Goal: Transaction & Acquisition: Purchase product/service

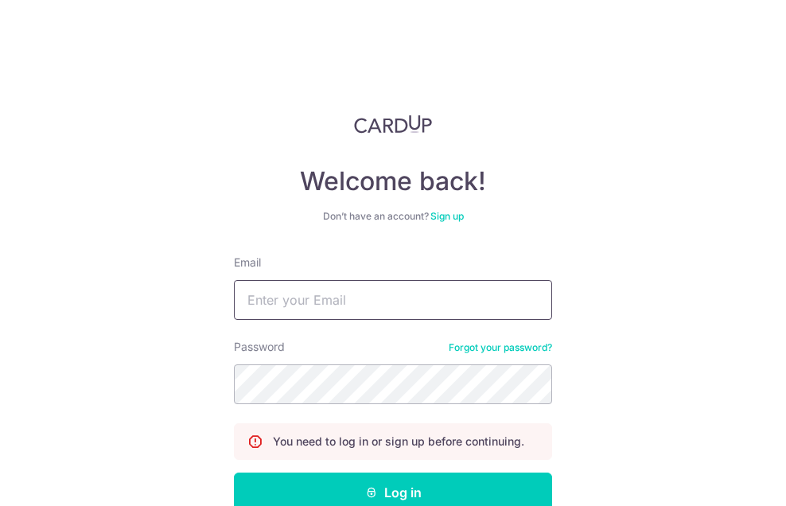
type input "lydia.acheuk@loreal.com"
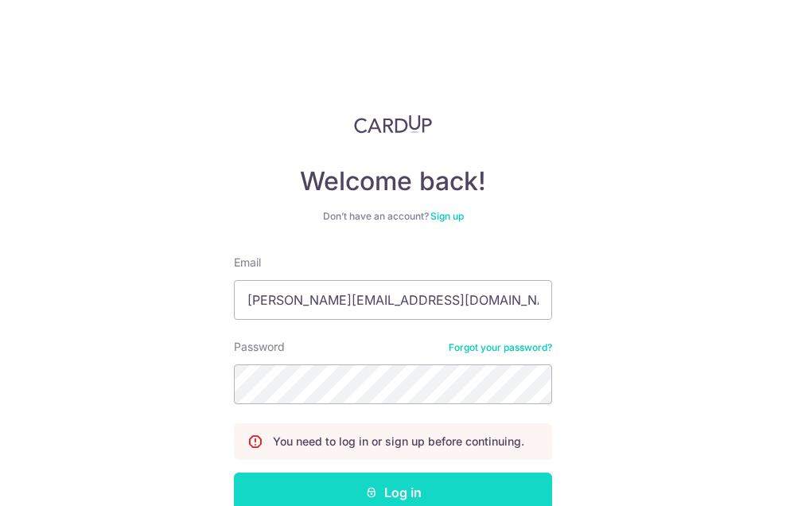
click at [402, 487] on button "Log in" at bounding box center [393, 492] width 318 height 40
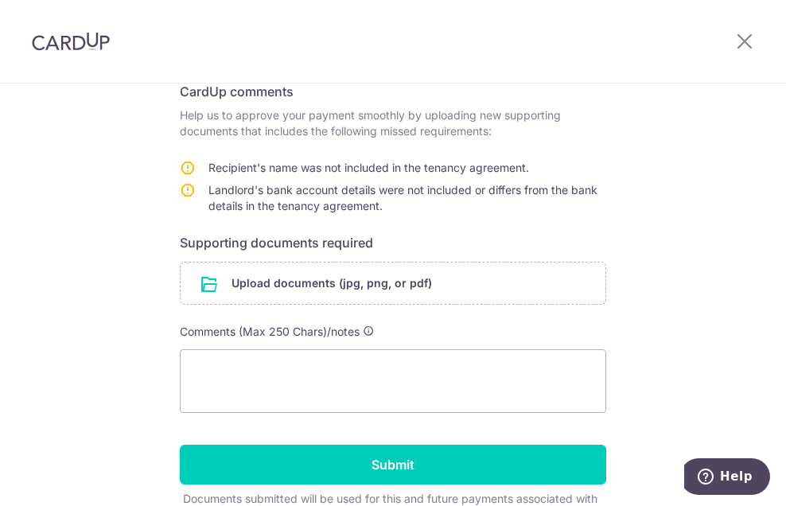
scroll to position [278, 0]
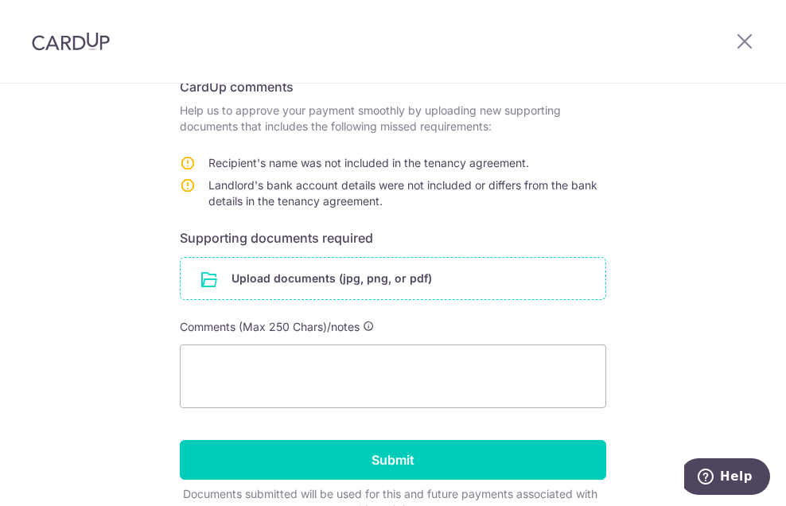
click at [271, 277] on input "file" at bounding box center [393, 278] width 425 height 41
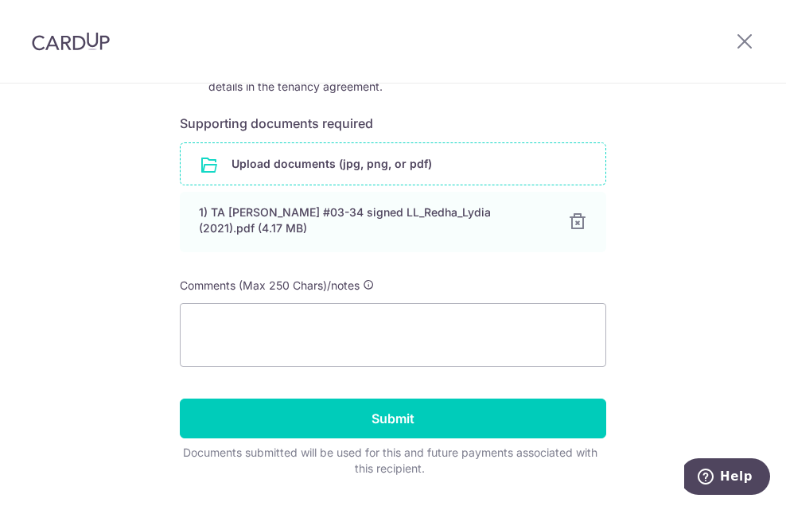
scroll to position [415, 0]
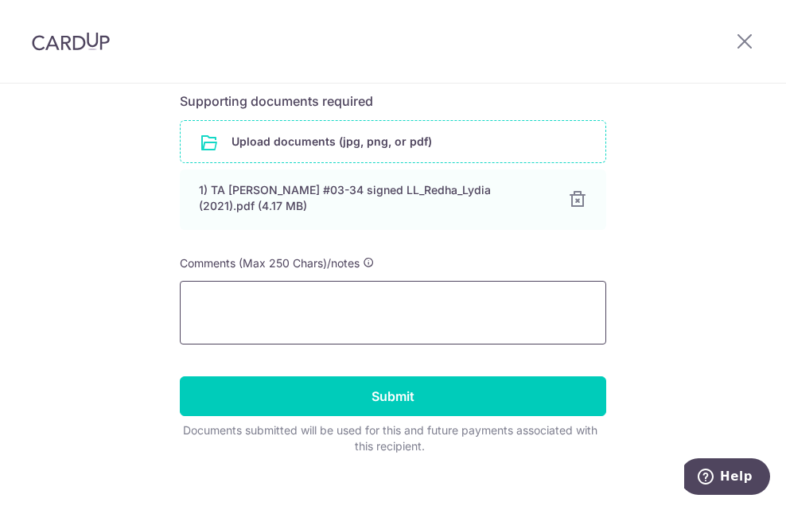
click at [332, 319] on textarea at bounding box center [393, 313] width 426 height 64
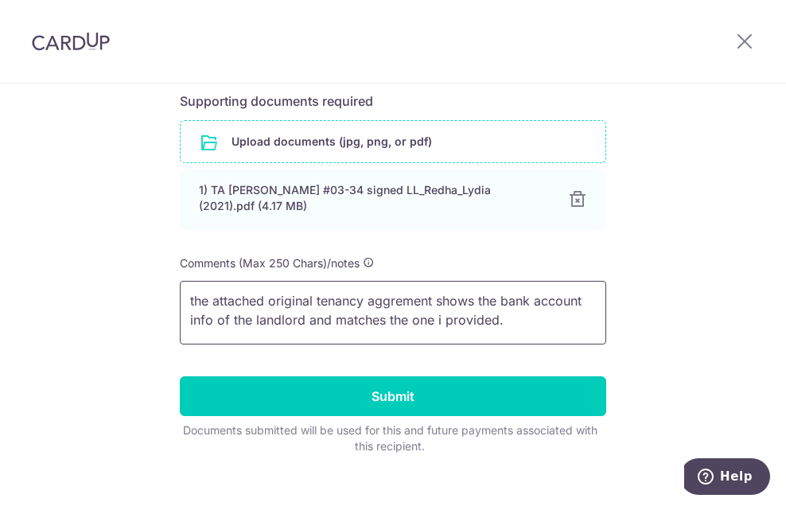
scroll to position [21, 0]
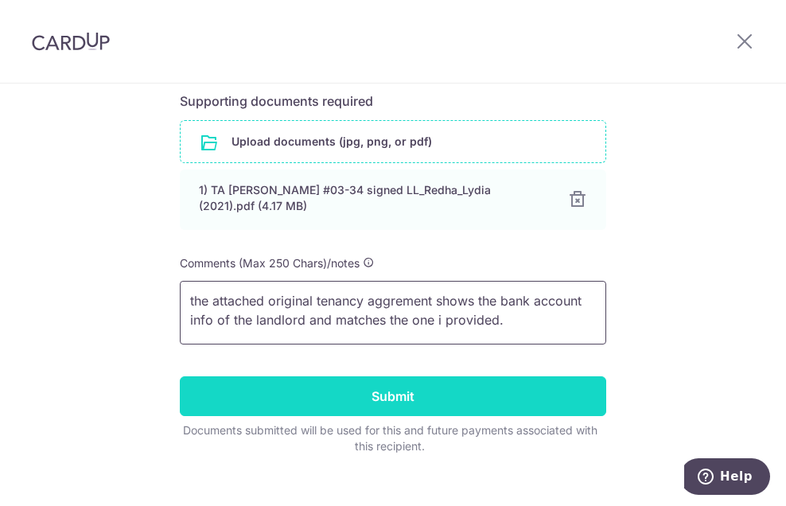
type textarea "the attached original tenancy aggrement shows the bank account info of the land…"
click at [373, 396] on input "Submit" at bounding box center [393, 396] width 426 height 40
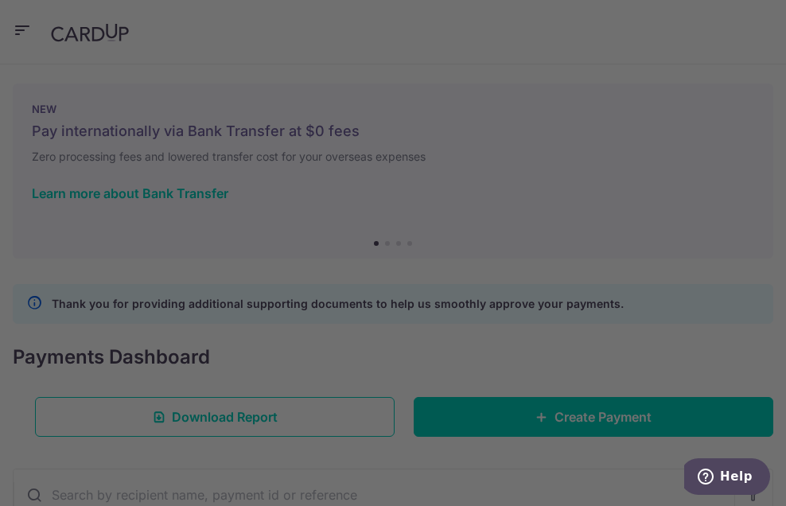
click at [19, 27] on div at bounding box center [397, 255] width 794 height 511
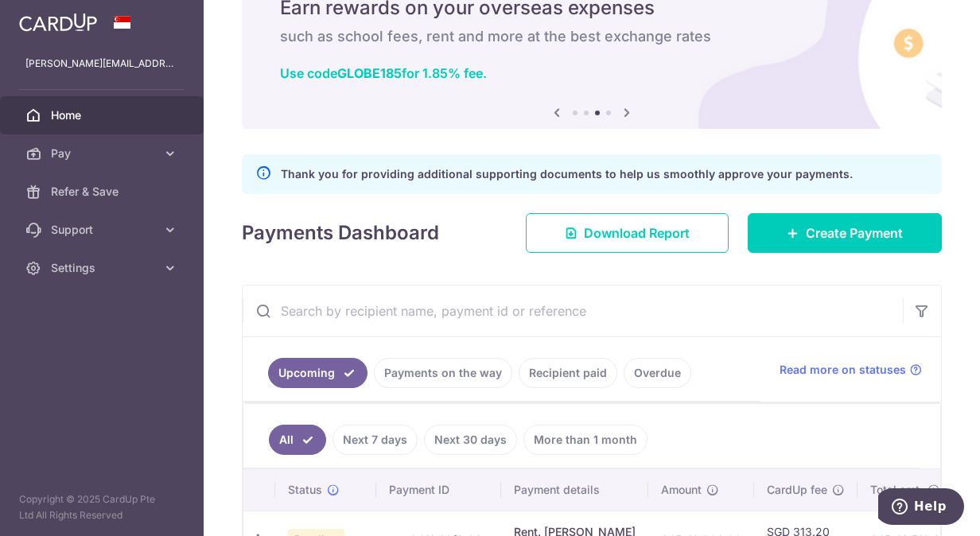
scroll to position [74, 0]
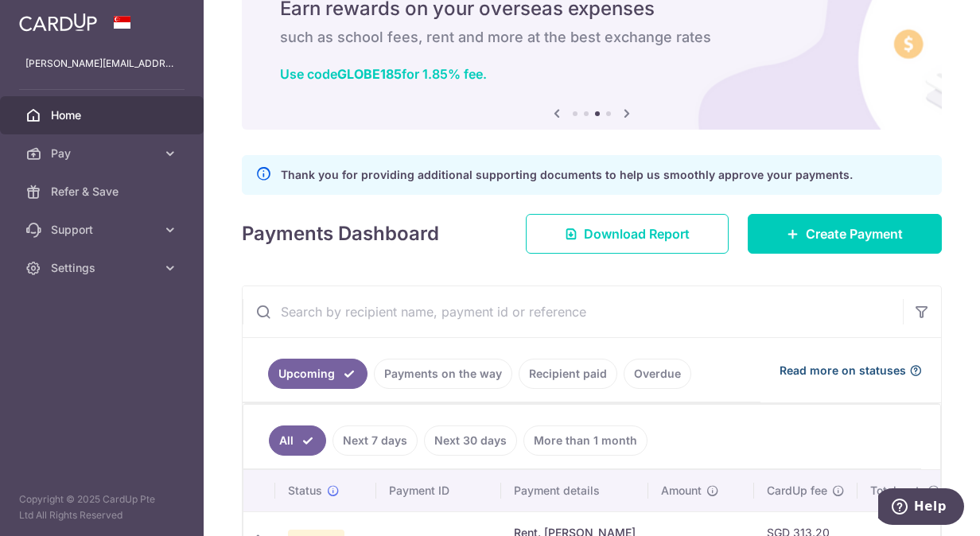
click at [785, 369] on span "Read more on statuses" at bounding box center [843, 371] width 126 height 16
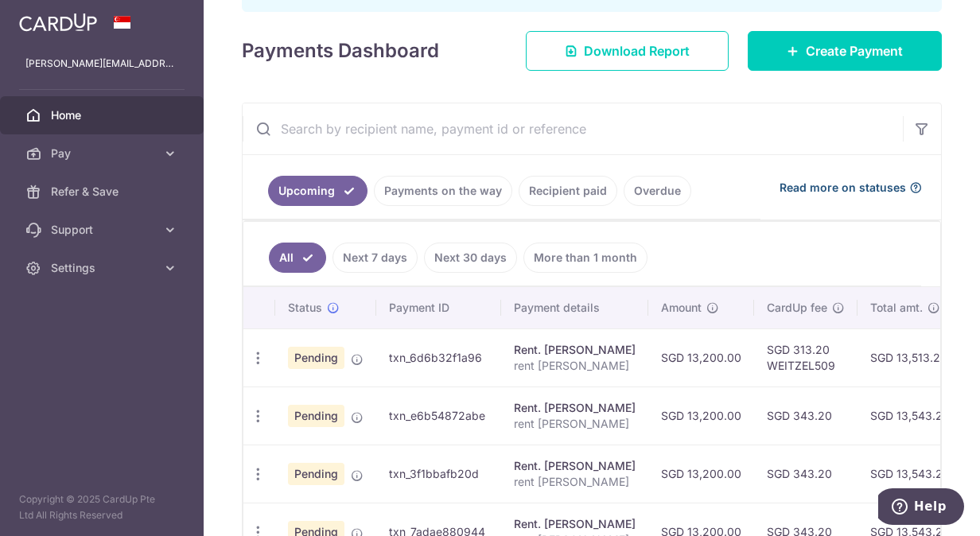
scroll to position [259, 0]
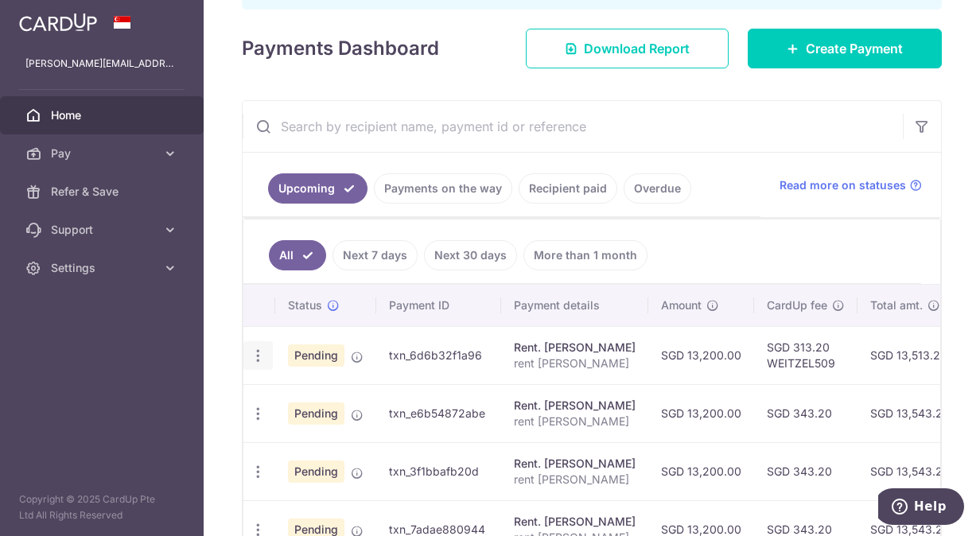
click at [261, 348] on icon "button" at bounding box center [258, 356] width 17 height 17
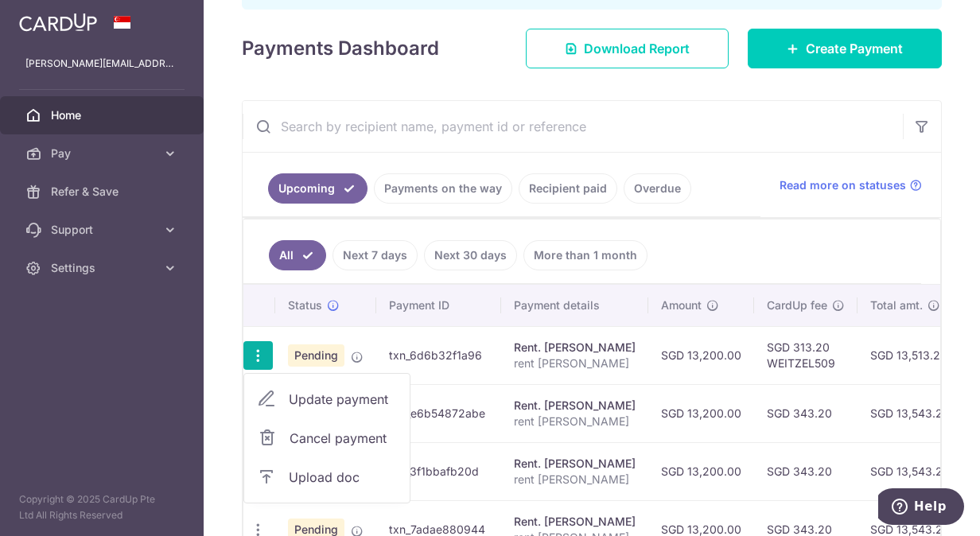
click at [304, 390] on span "Update payment" at bounding box center [343, 399] width 108 height 19
radio input "true"
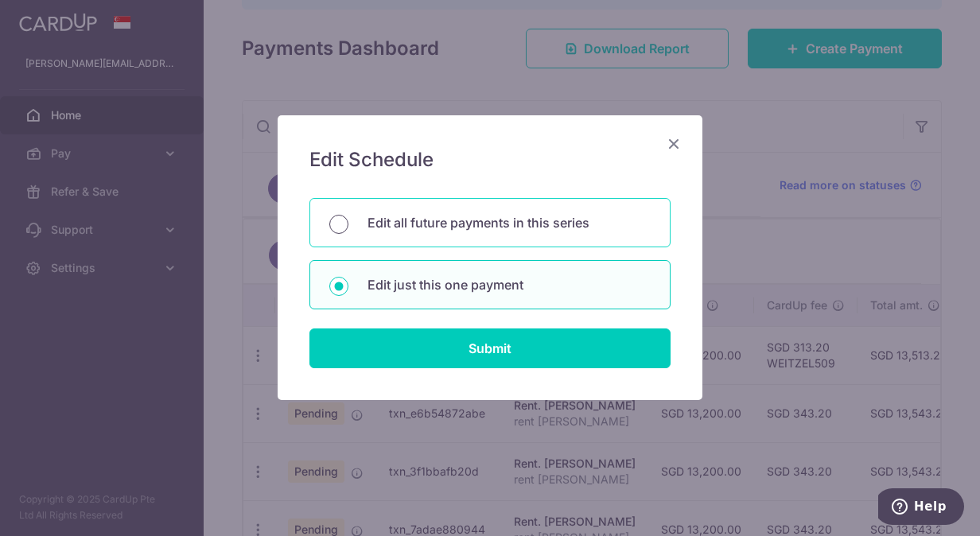
click at [336, 220] on input "Edit all future payments in this series" at bounding box center [338, 224] width 19 height 19
radio input "true"
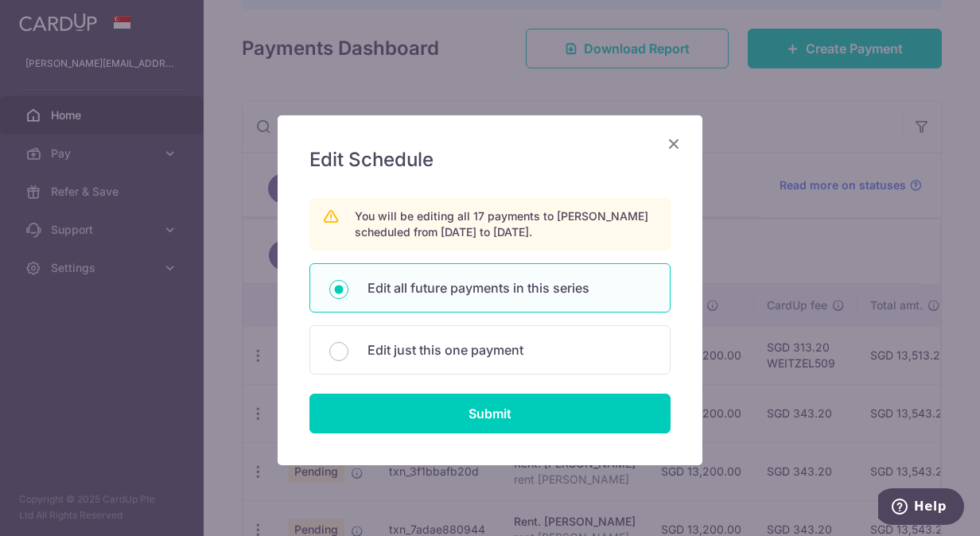
click at [668, 143] on icon "Close" at bounding box center [673, 144] width 19 height 20
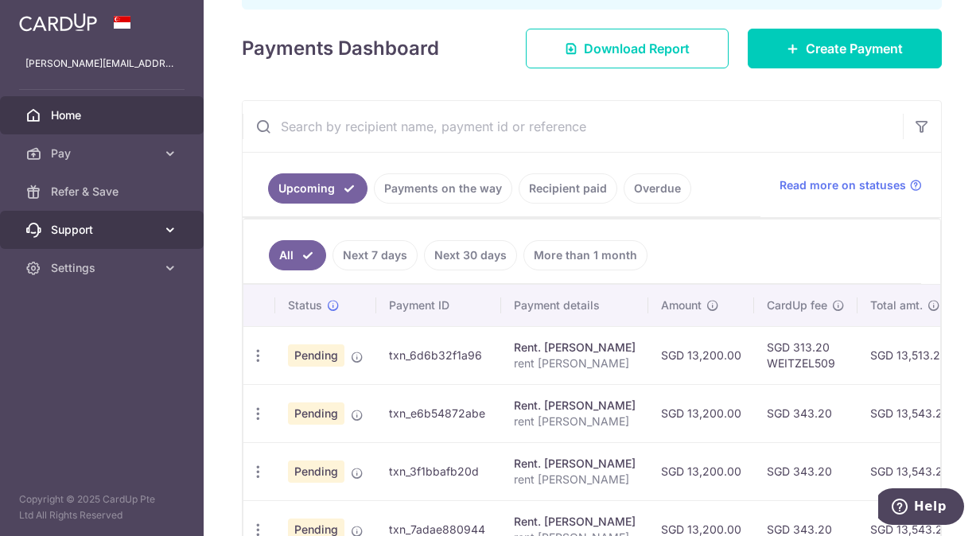
click at [172, 232] on icon at bounding box center [170, 230] width 16 height 16
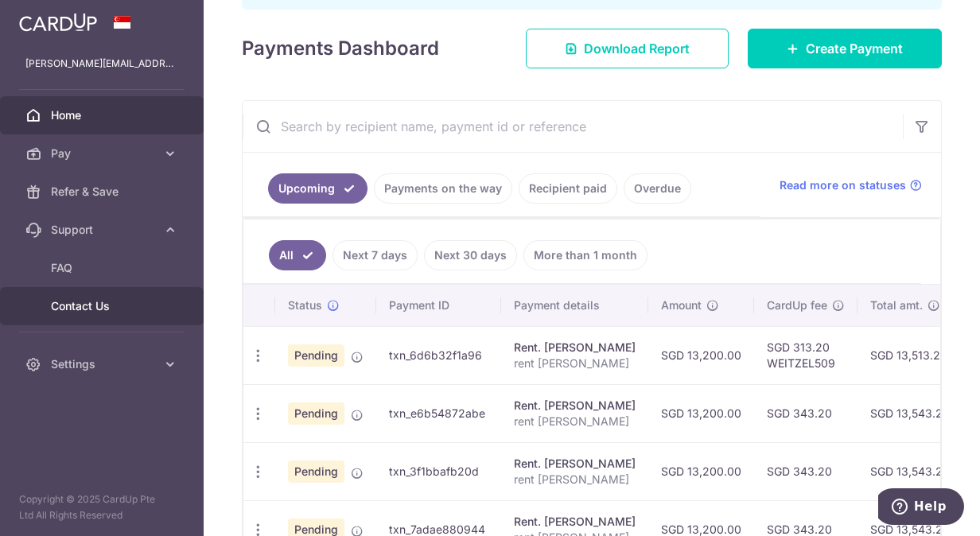
click at [108, 305] on span "Contact Us" at bounding box center [103, 306] width 105 height 16
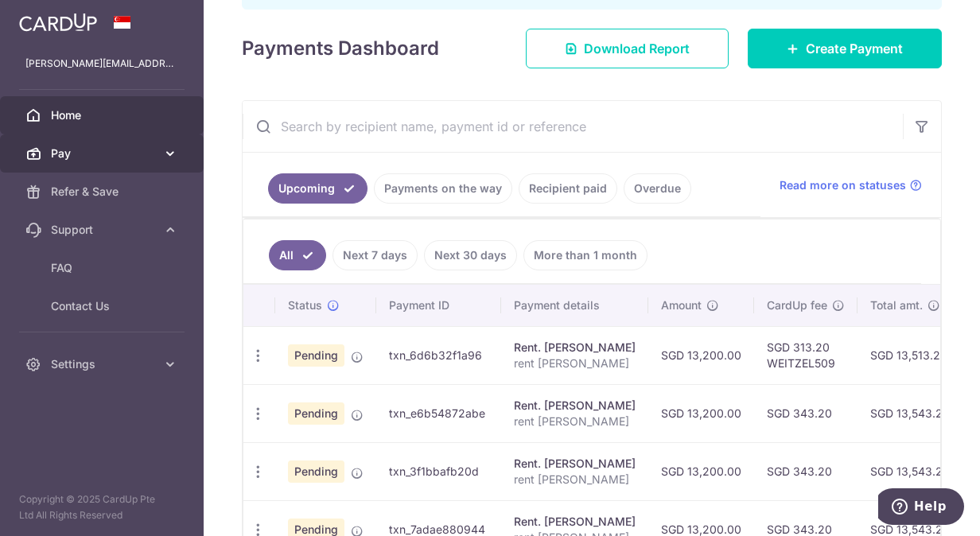
click at [91, 152] on span "Pay" at bounding box center [103, 154] width 105 height 16
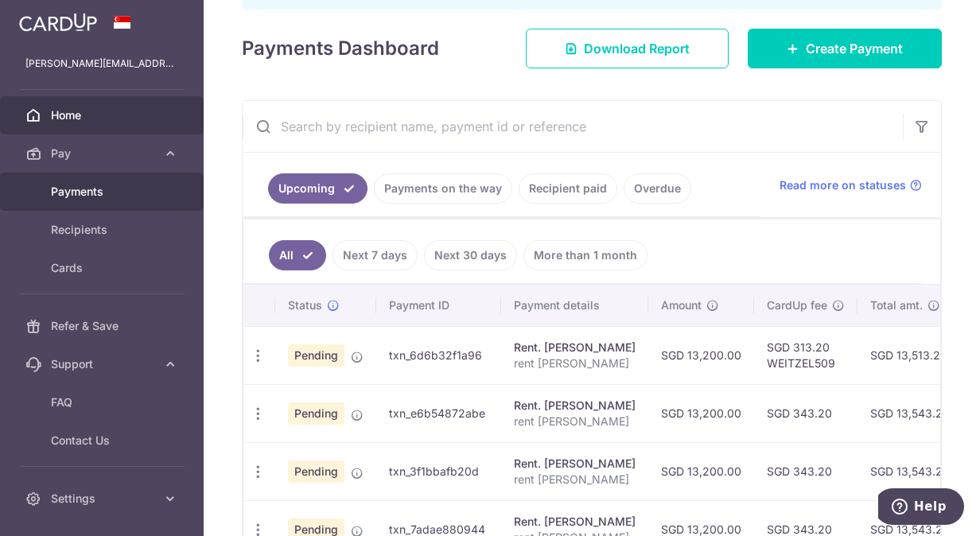
click at [95, 192] on span "Payments" at bounding box center [103, 192] width 105 height 16
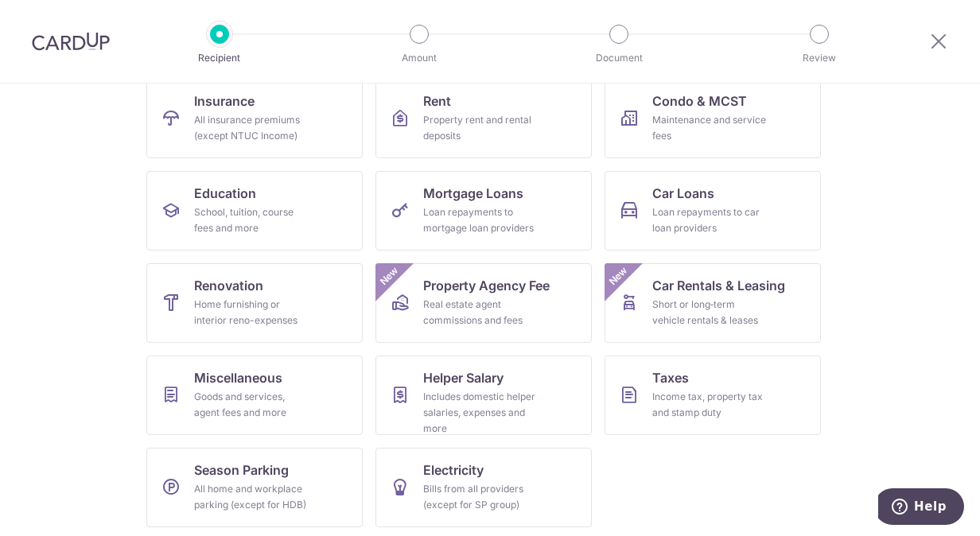
scroll to position [175, 0]
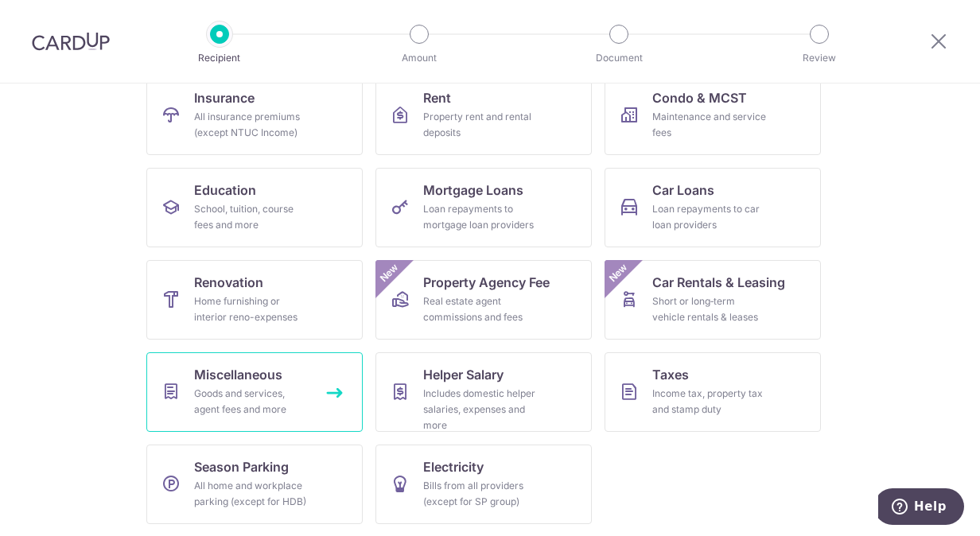
click at [232, 390] on div "Goods and services, agent fees and more" at bounding box center [251, 402] width 115 height 32
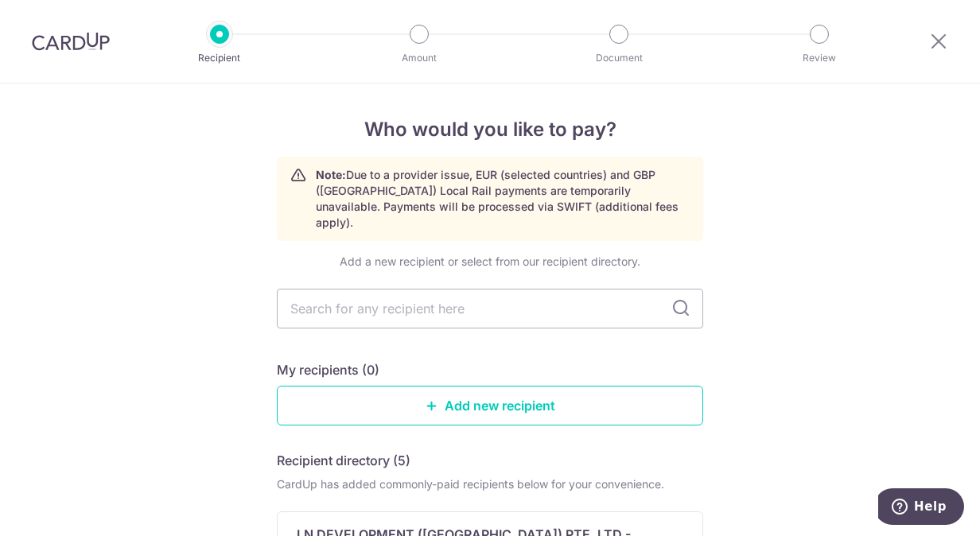
click at [451, 299] on input "text" at bounding box center [490, 309] width 426 height 40
click at [430, 399] on icon at bounding box center [432, 405] width 13 height 13
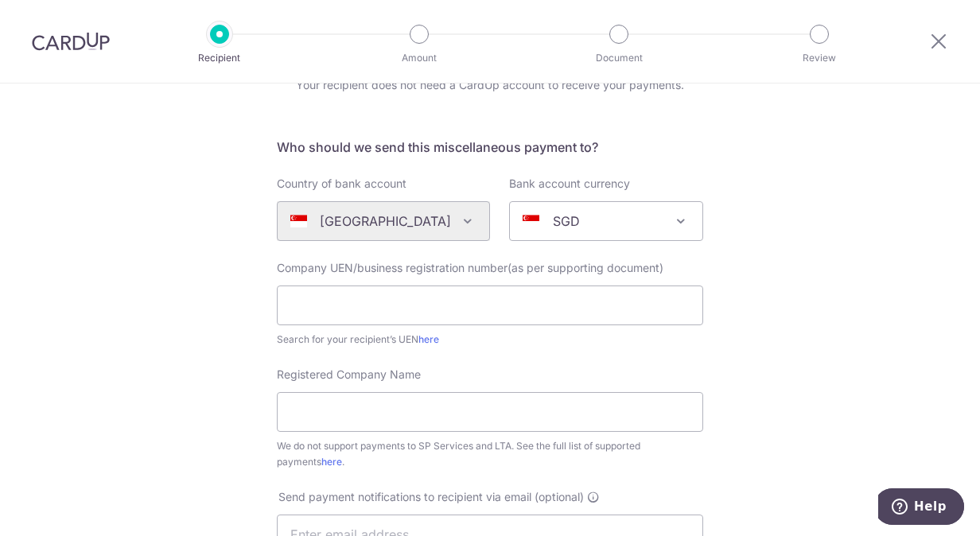
scroll to position [72, 0]
